Goal: Task Accomplishment & Management: Manage account settings

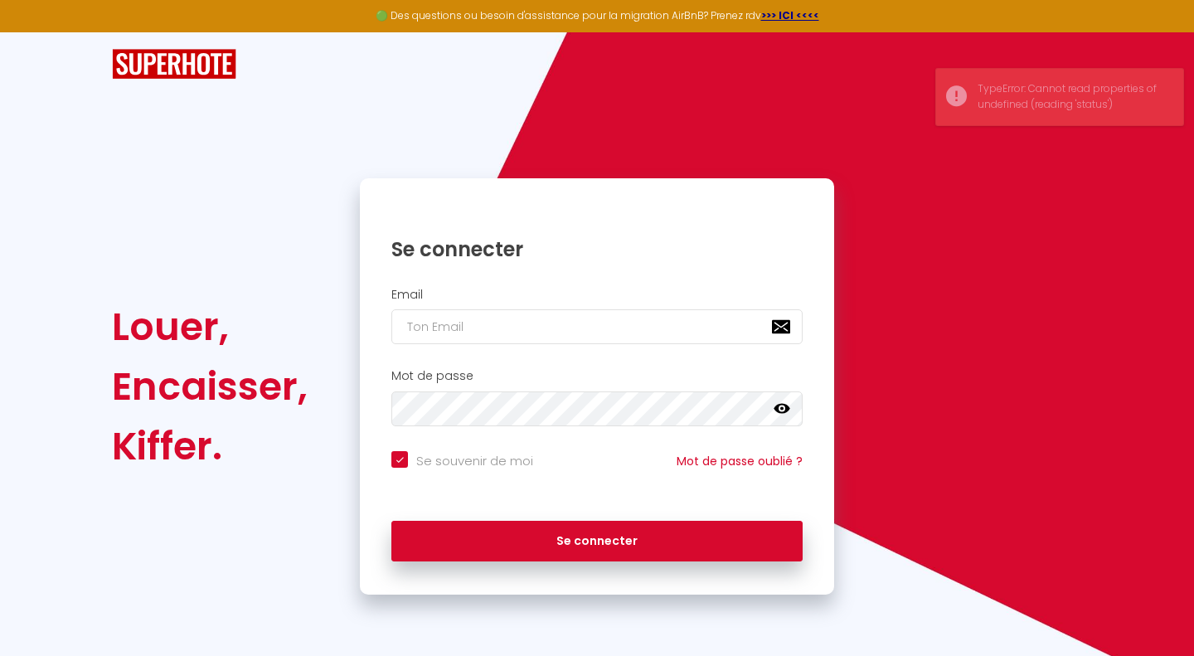
checkbox input "true"
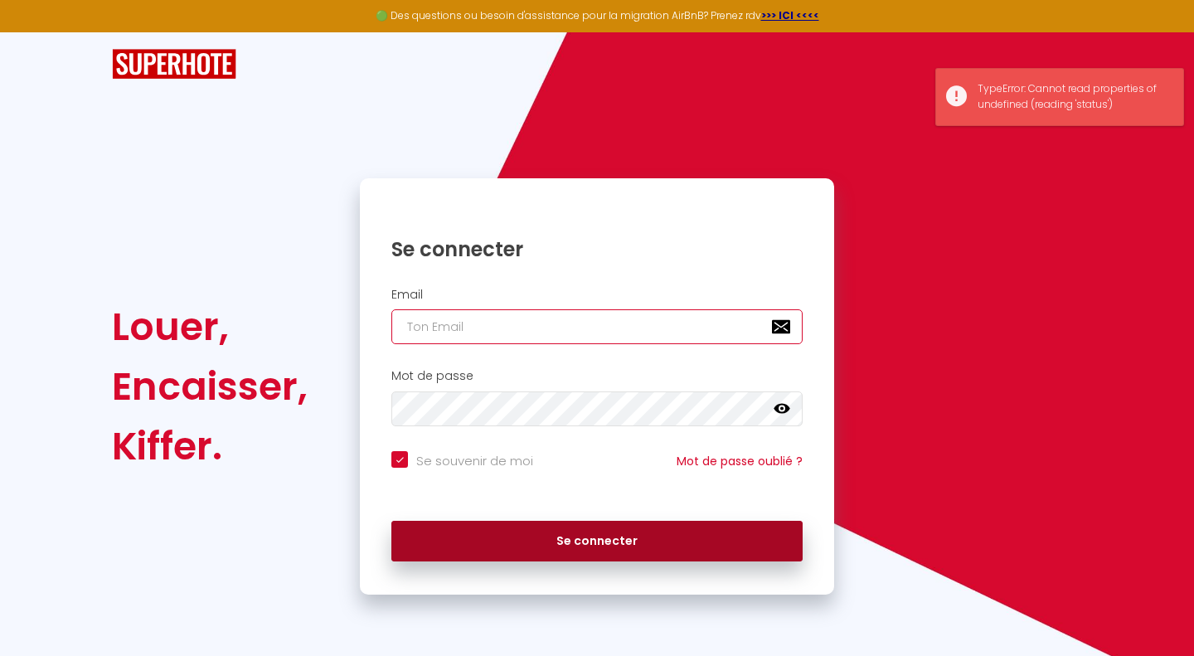
type input "[EMAIL_ADDRESS][PERSON_NAME][DOMAIN_NAME]"
click at [584, 541] on button "Se connecter" at bounding box center [596, 541] width 411 height 41
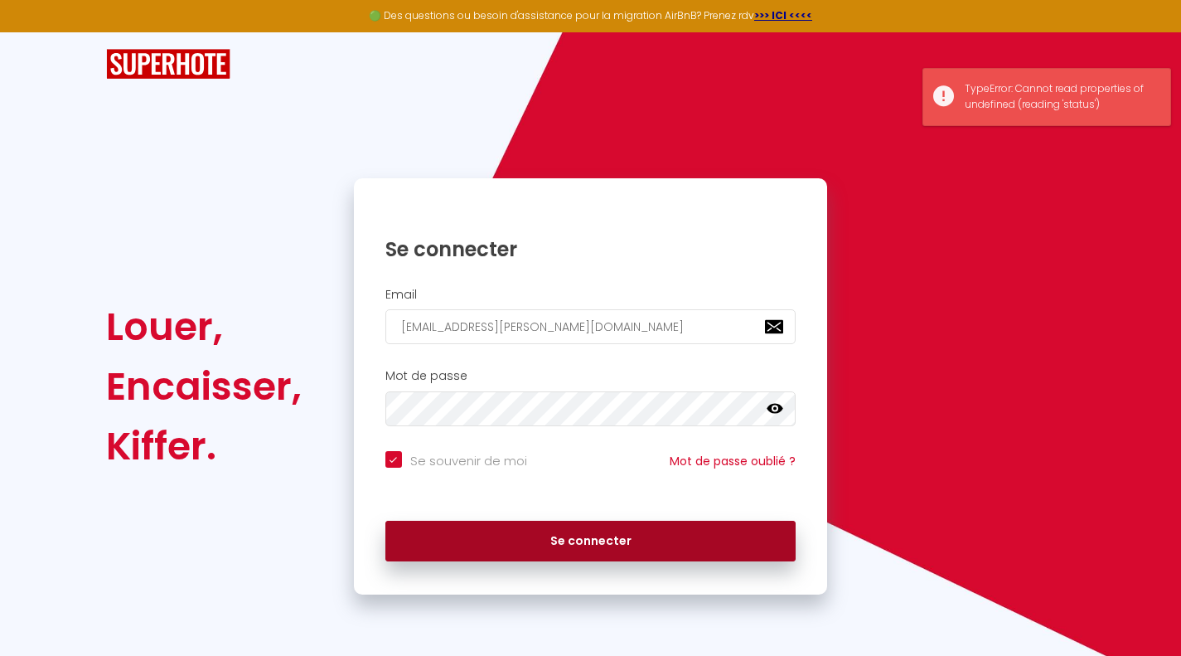
checkbox input "true"
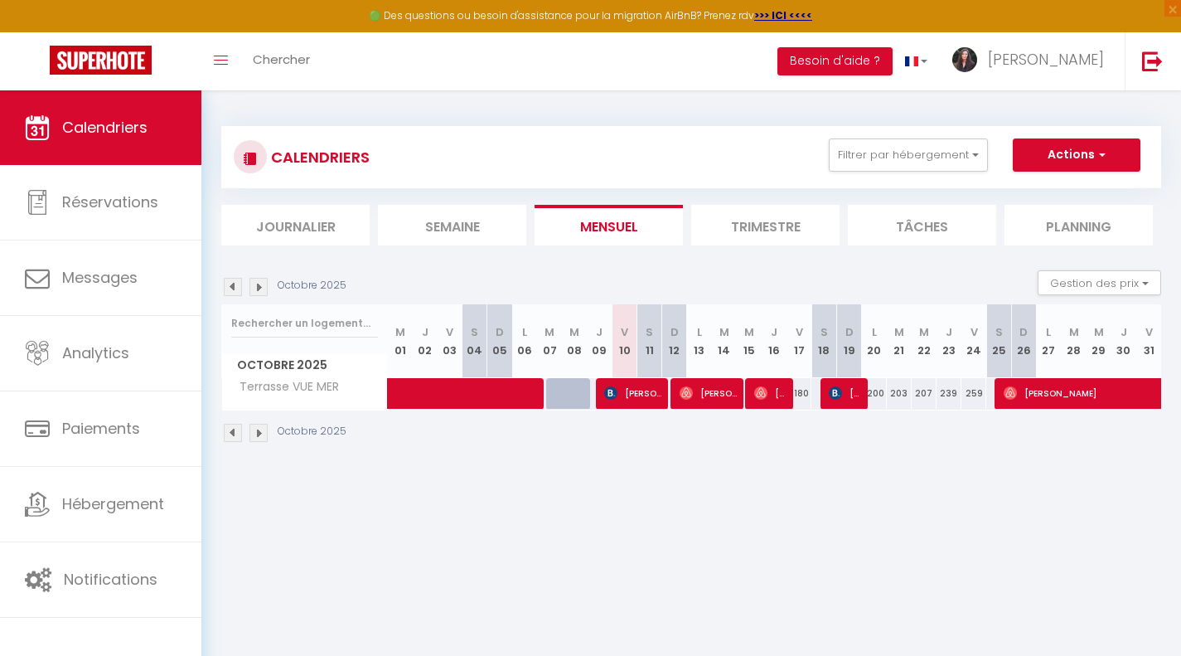
click at [767, 232] on li "Trimestre" at bounding box center [765, 225] width 148 height 41
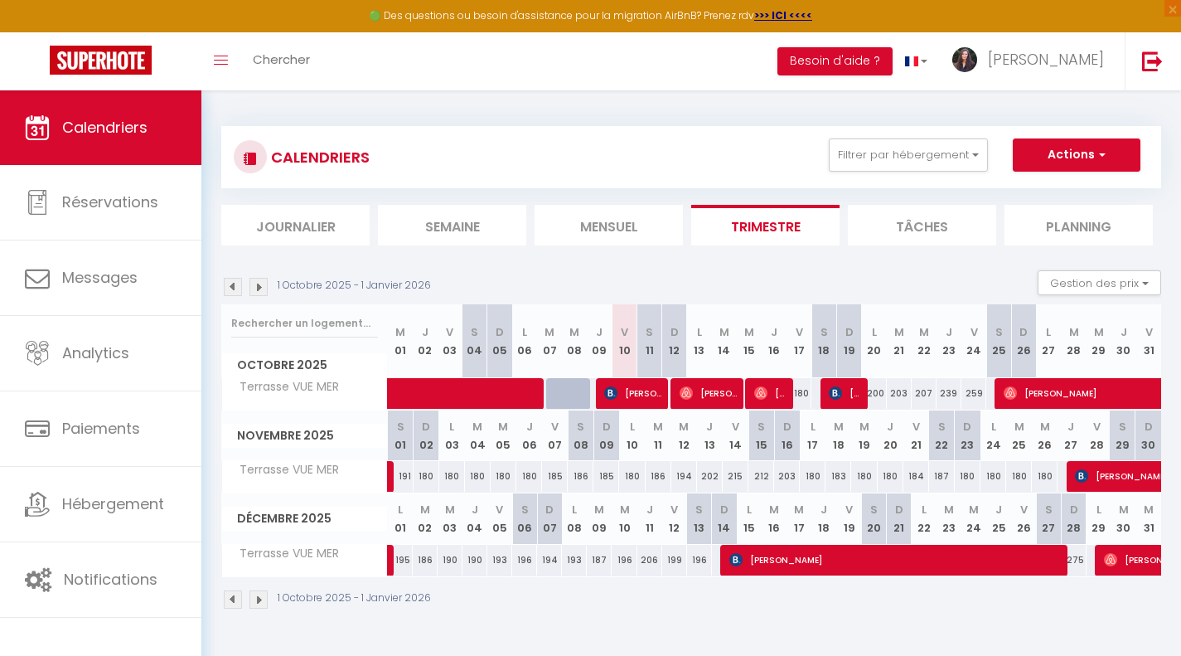
scroll to position [90, 0]
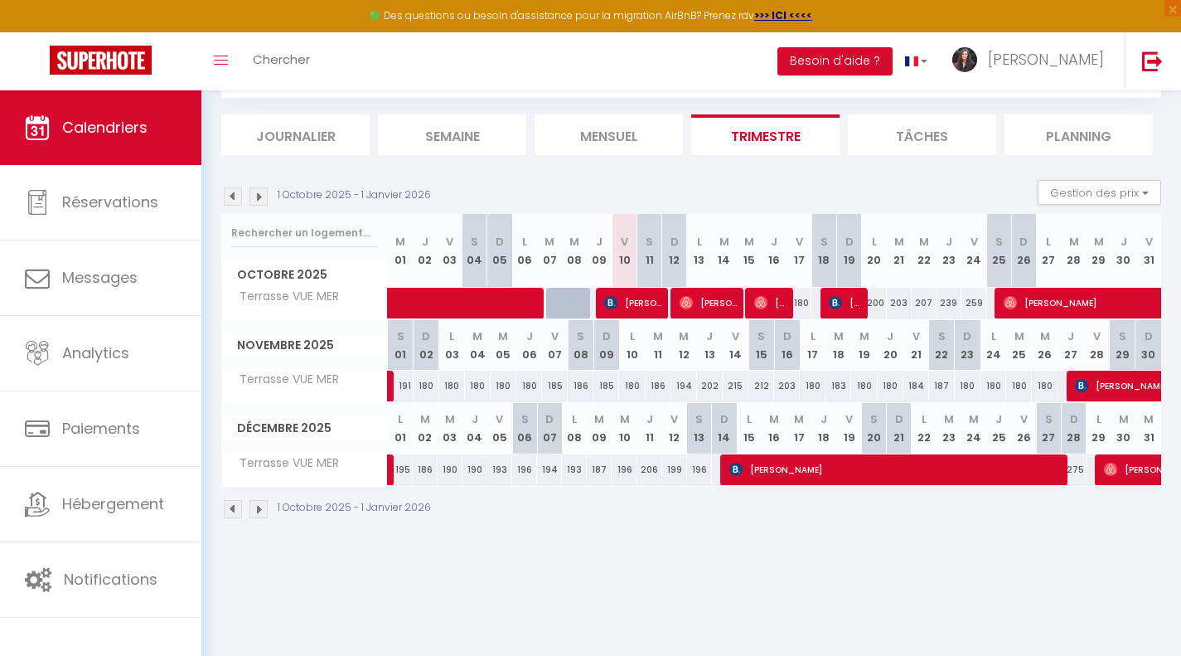
click at [258, 510] on img at bounding box center [259, 509] width 18 height 18
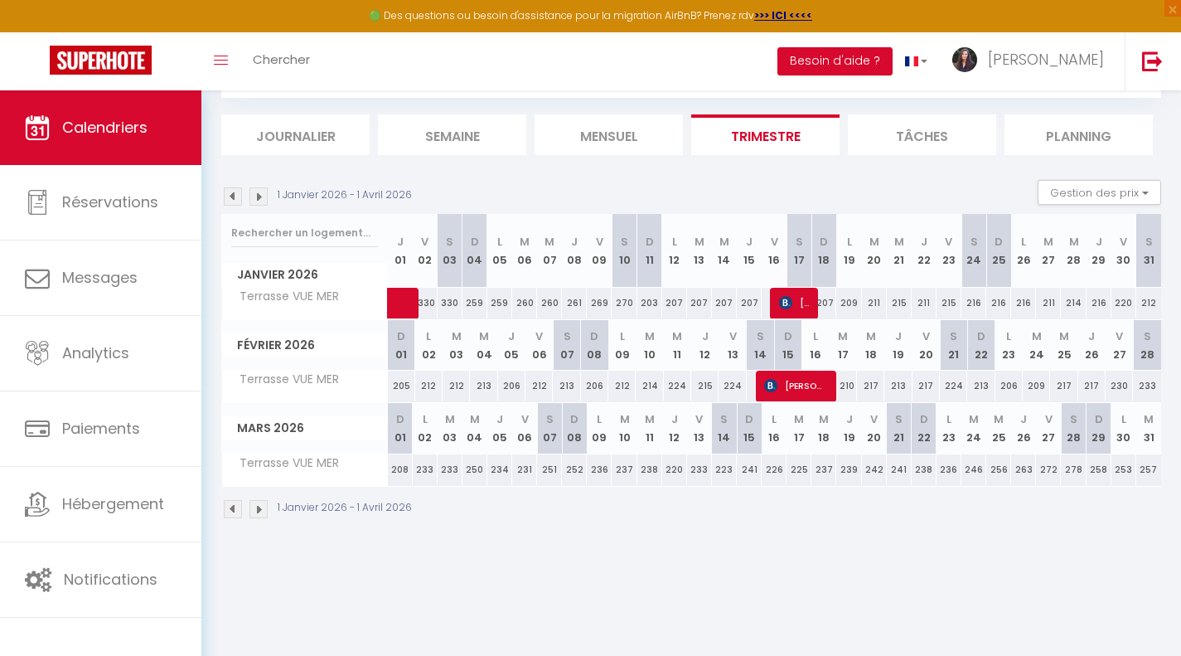
click at [258, 510] on img at bounding box center [259, 509] width 18 height 18
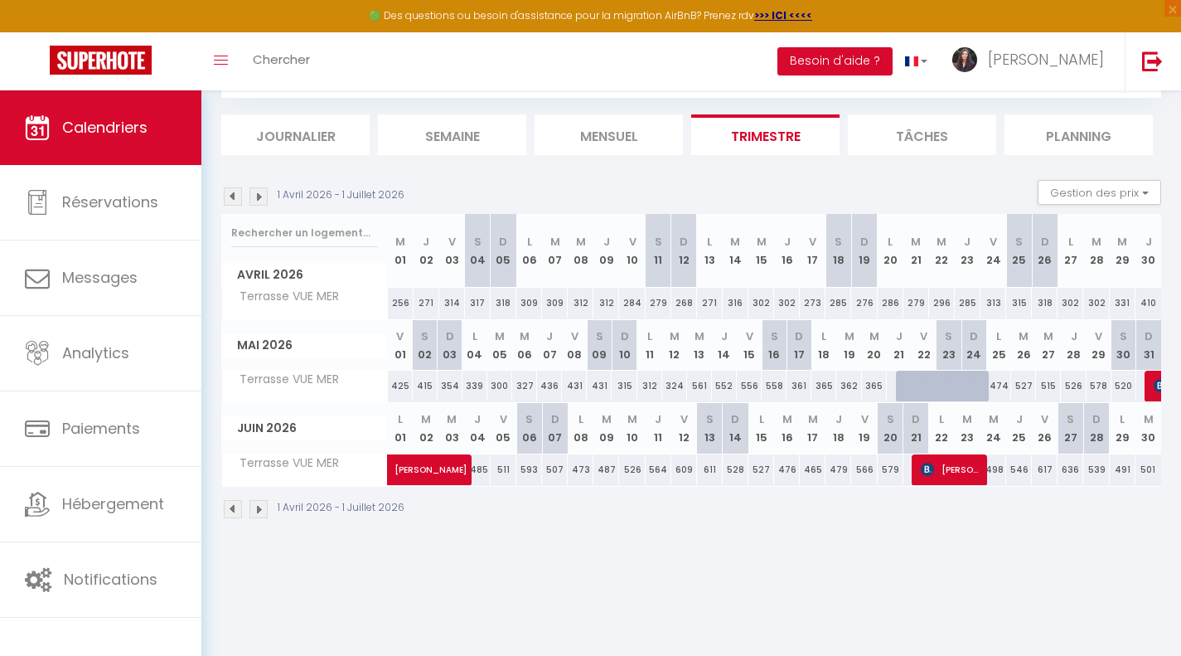
click at [259, 195] on img at bounding box center [259, 196] width 18 height 18
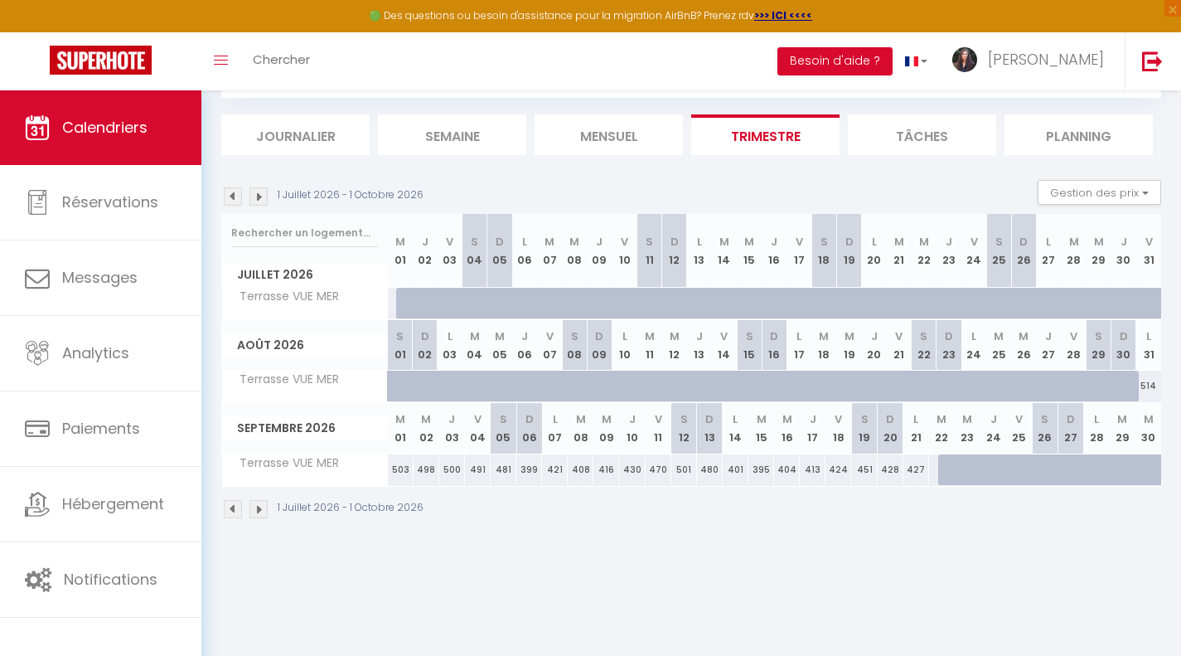
click at [231, 194] on img at bounding box center [233, 196] width 18 height 18
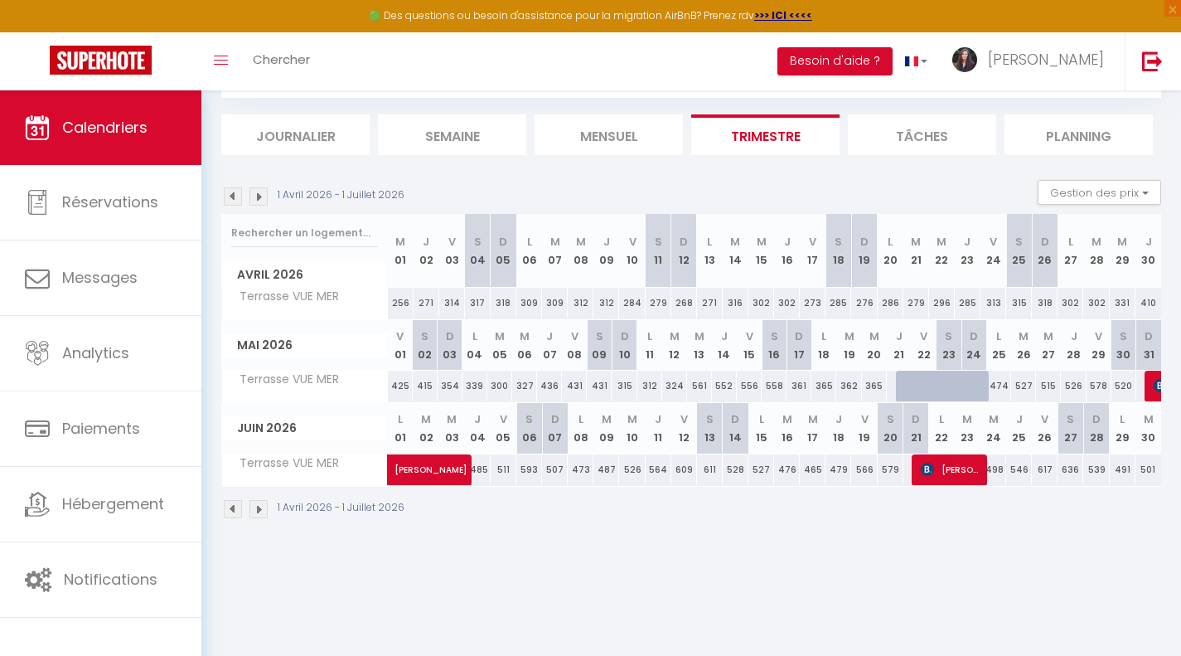
click at [259, 195] on img at bounding box center [259, 196] width 18 height 18
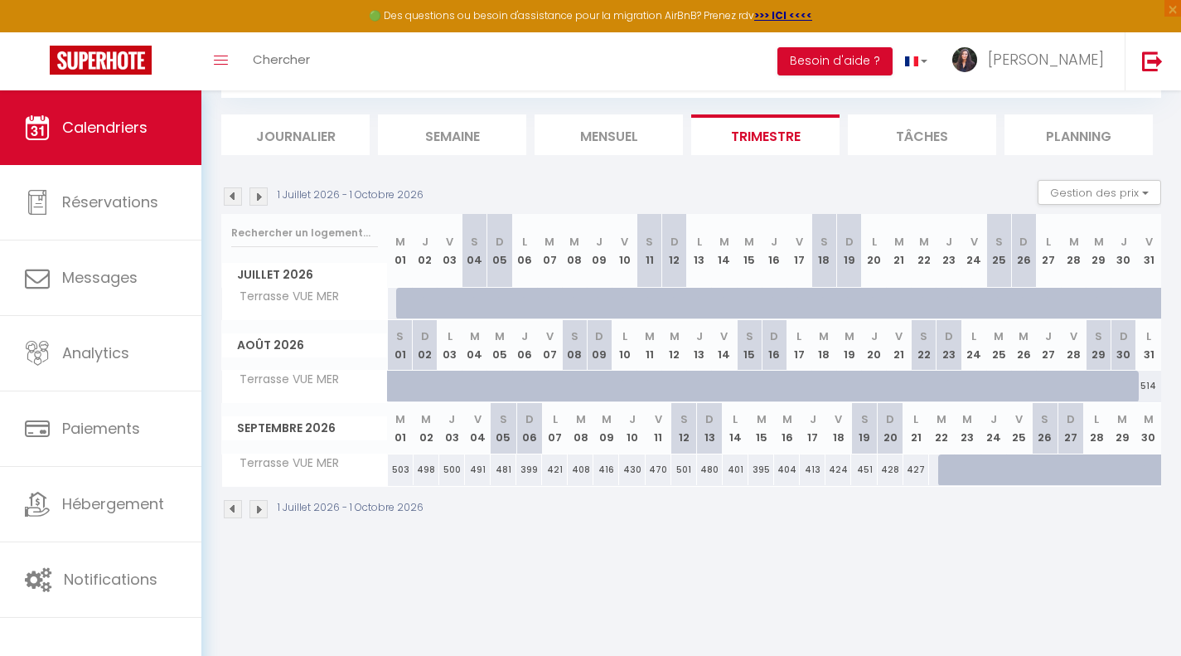
click at [403, 302] on div at bounding box center [408, 303] width 25 height 31
type input "505"
type input "Mer 01 Juillet 2026"
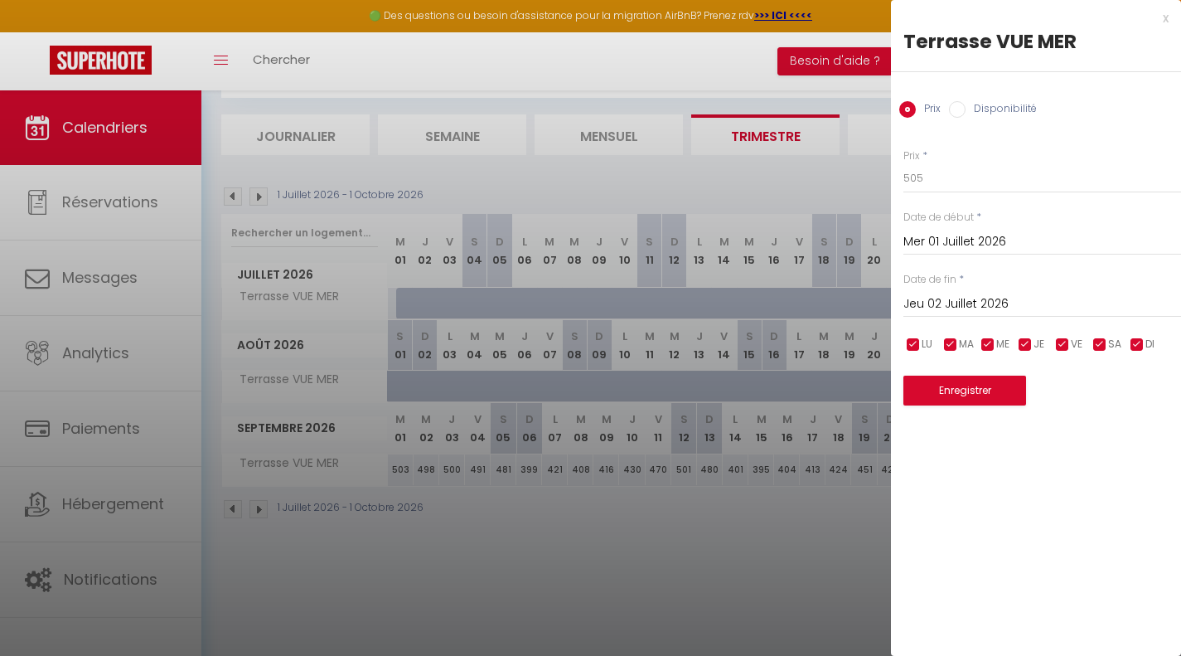
click at [991, 295] on input "Jeu 02 Juillet 2026" at bounding box center [1043, 304] width 278 height 22
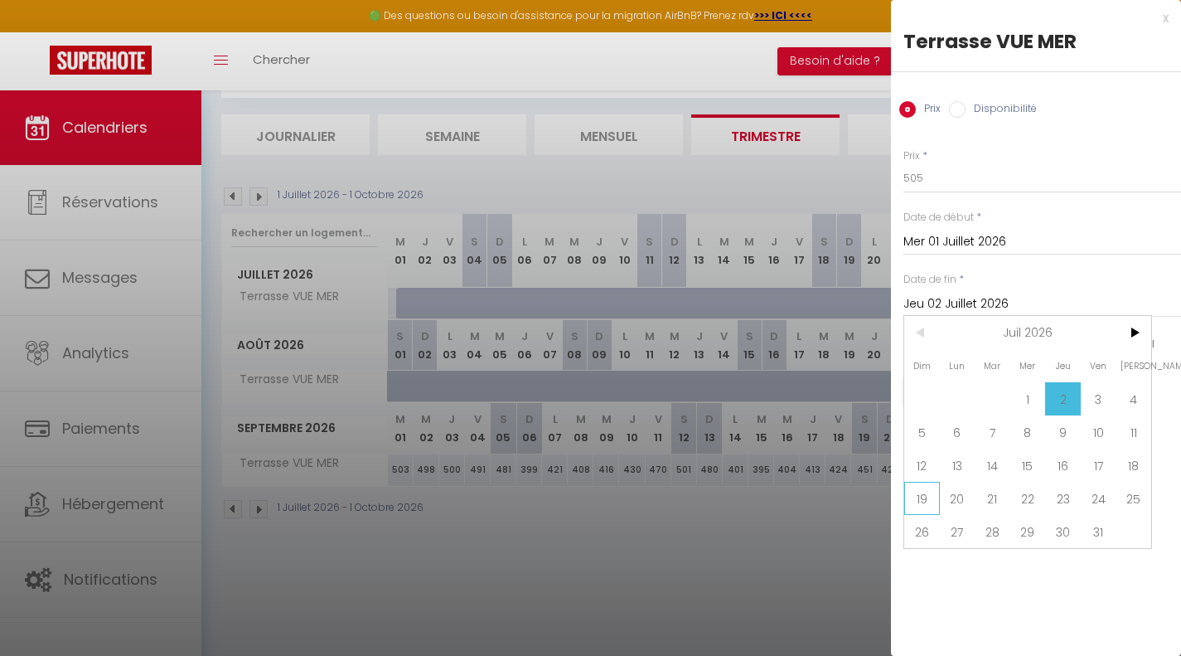
click at [921, 495] on span "19" at bounding box center [922, 498] width 36 height 33
type input "Dim 19 Juillet 2026"
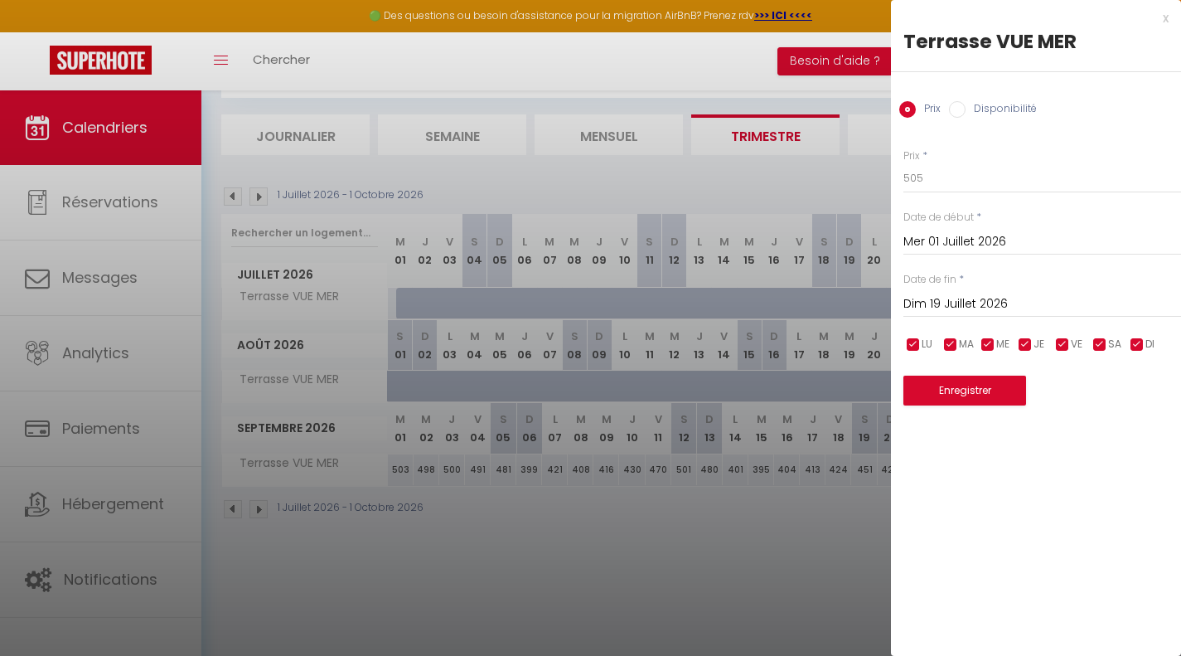
click at [962, 109] on input "Disponibilité" at bounding box center [957, 109] width 17 height 17
radio input "true"
radio input "false"
click at [947, 387] on button "Enregistrer" at bounding box center [965, 392] width 123 height 30
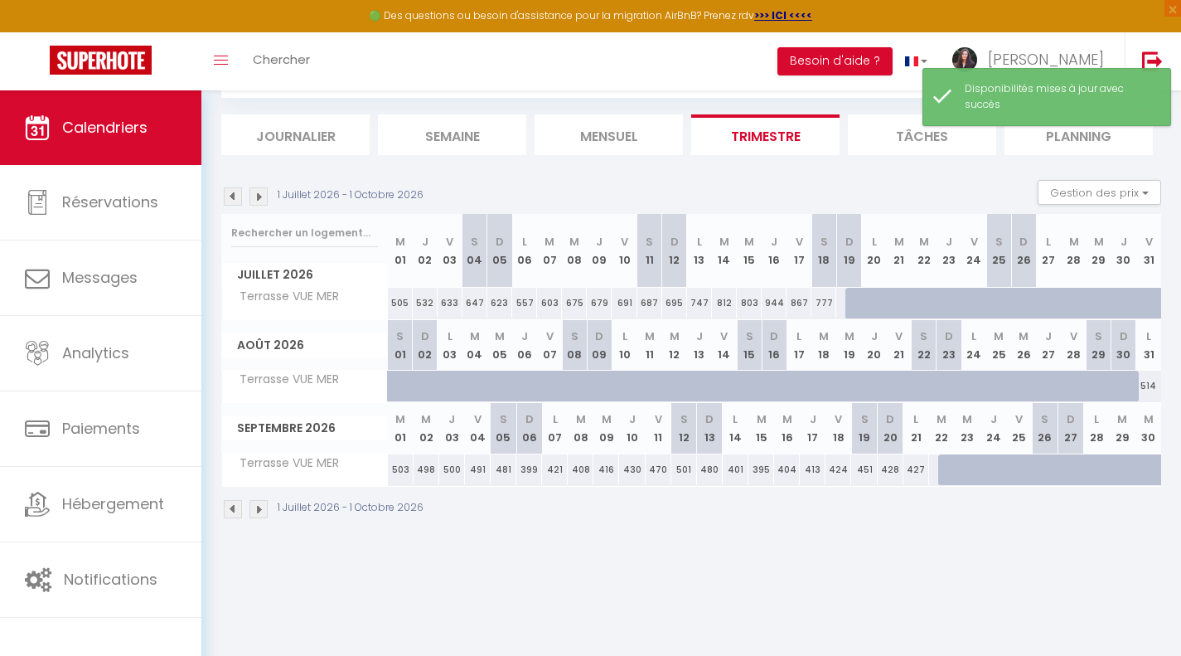
click at [852, 296] on div at bounding box center [858, 303] width 25 height 31
select select "1"
type input "Dim 19 Juillet 2026"
type input "Lun 20 Juillet 2026"
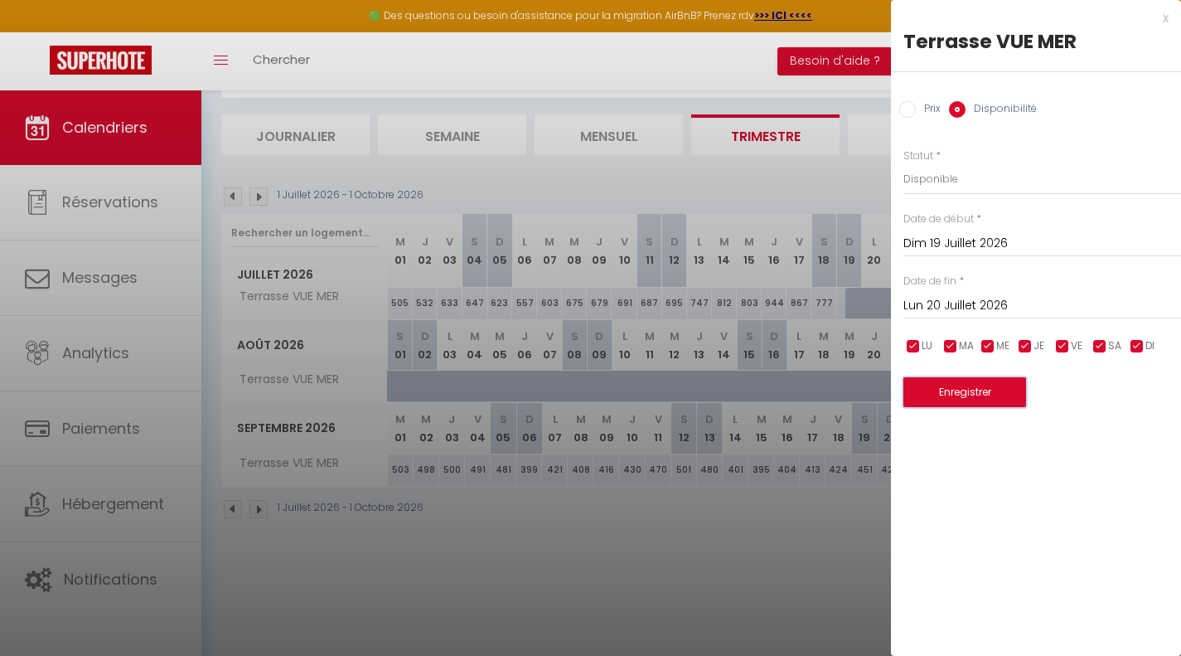
click at [957, 391] on button "Enregistrer" at bounding box center [965, 392] width 123 height 30
